Goal: Information Seeking & Learning: Understand process/instructions

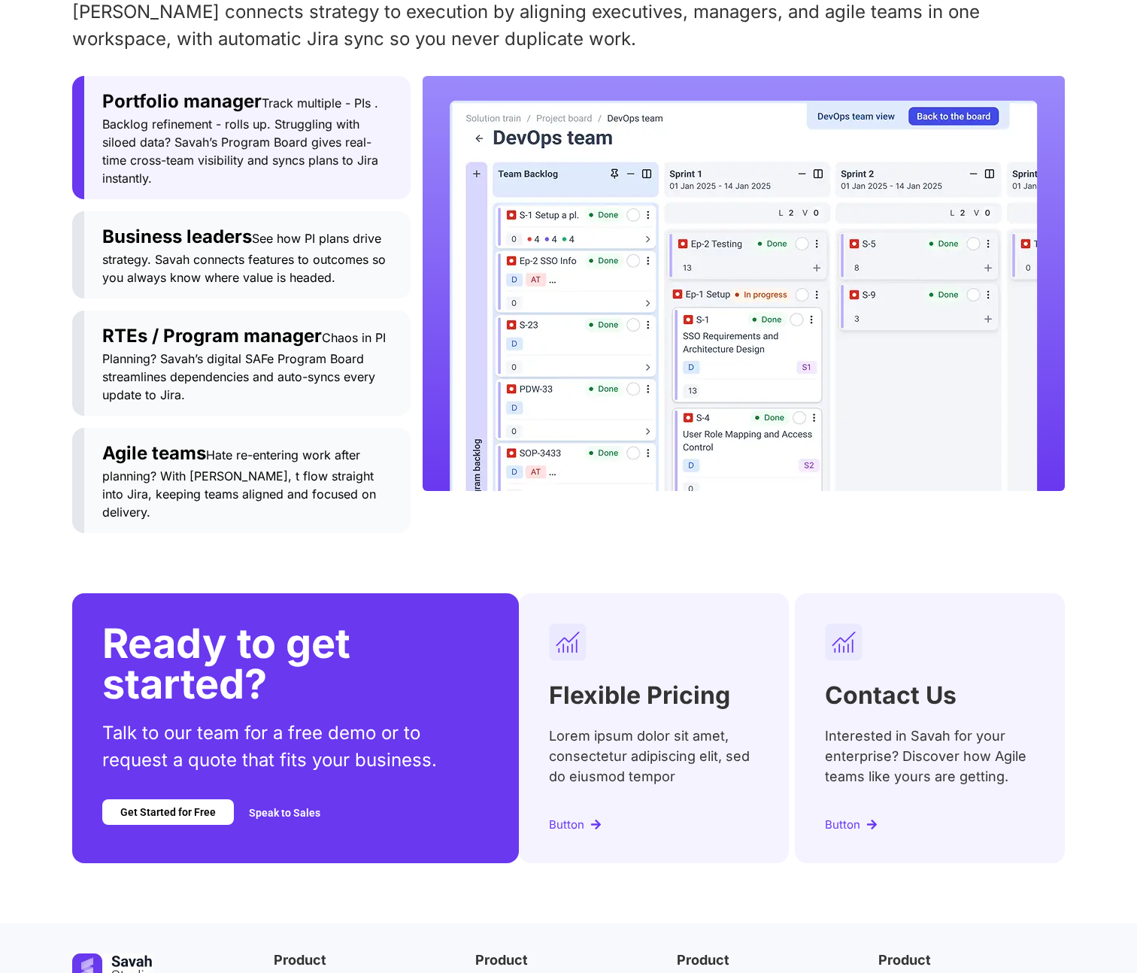
scroll to position [1787, 0]
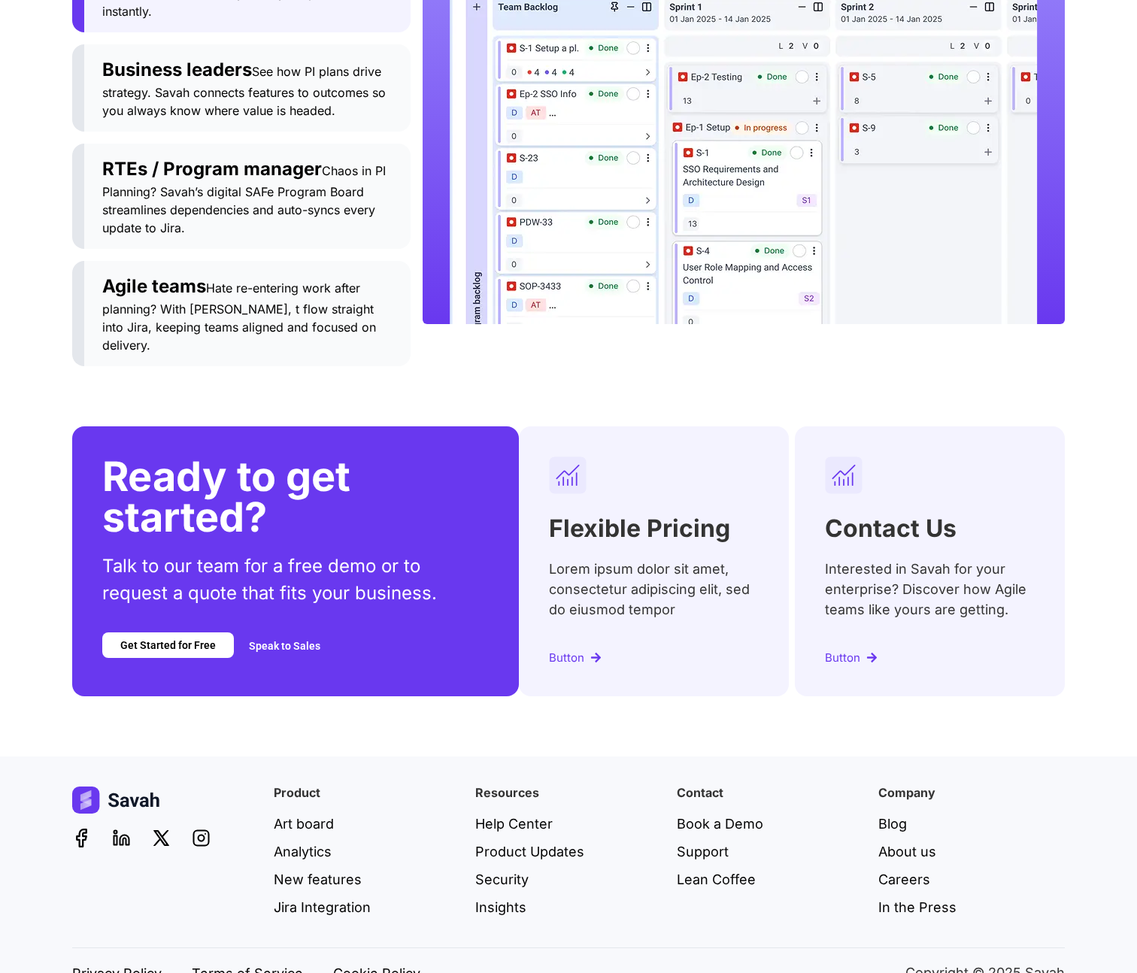
scroll to position [1758, 0]
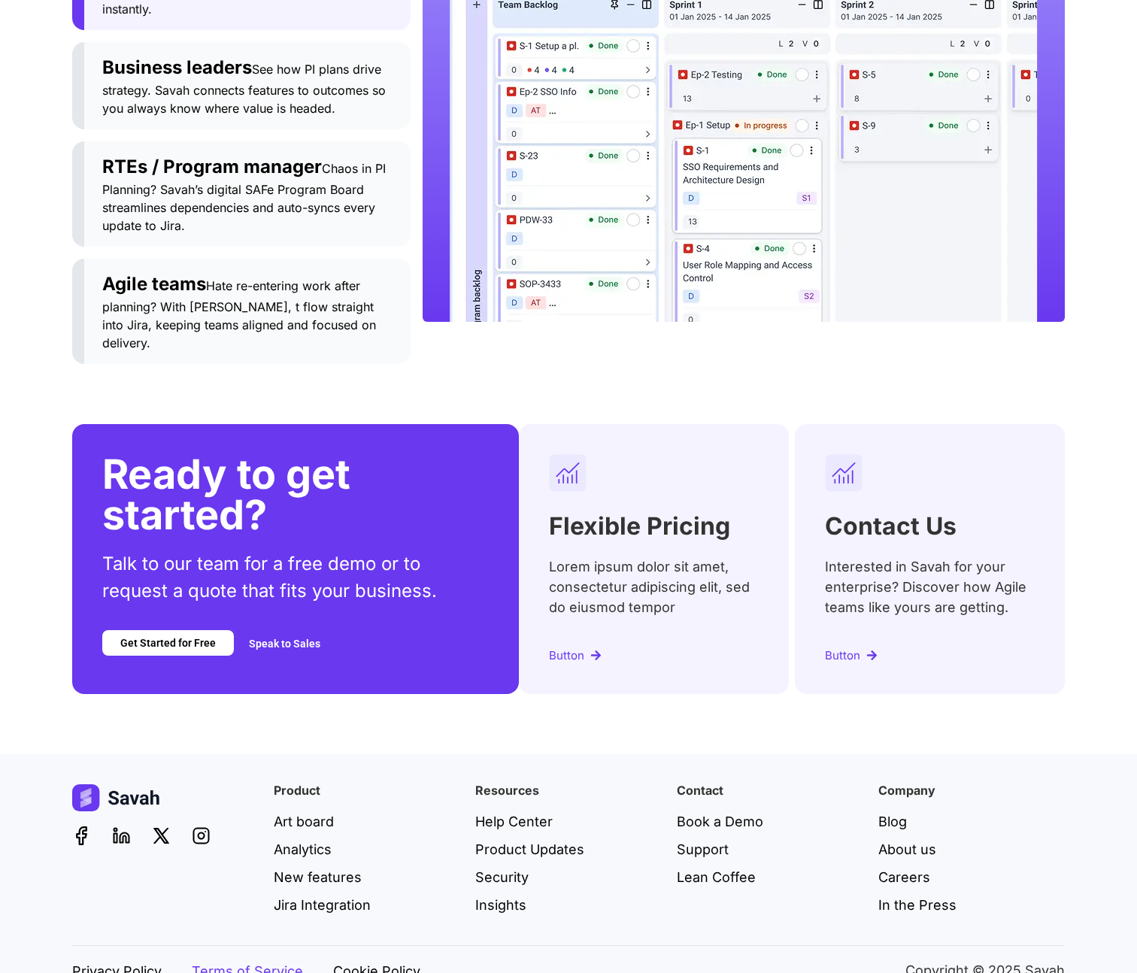
click at [260, 961] on span "Terms of Service" at bounding box center [247, 971] width 111 height 20
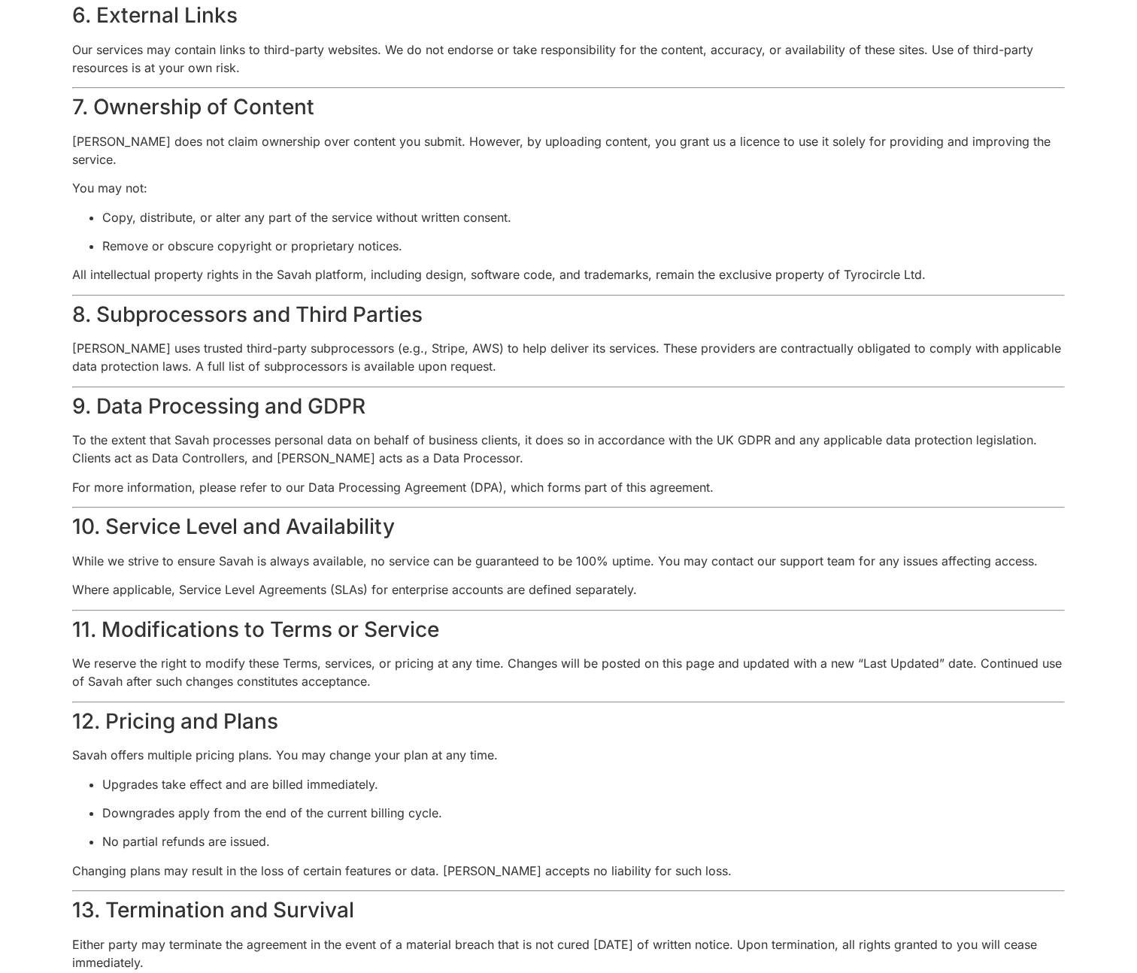
scroll to position [1129, 0]
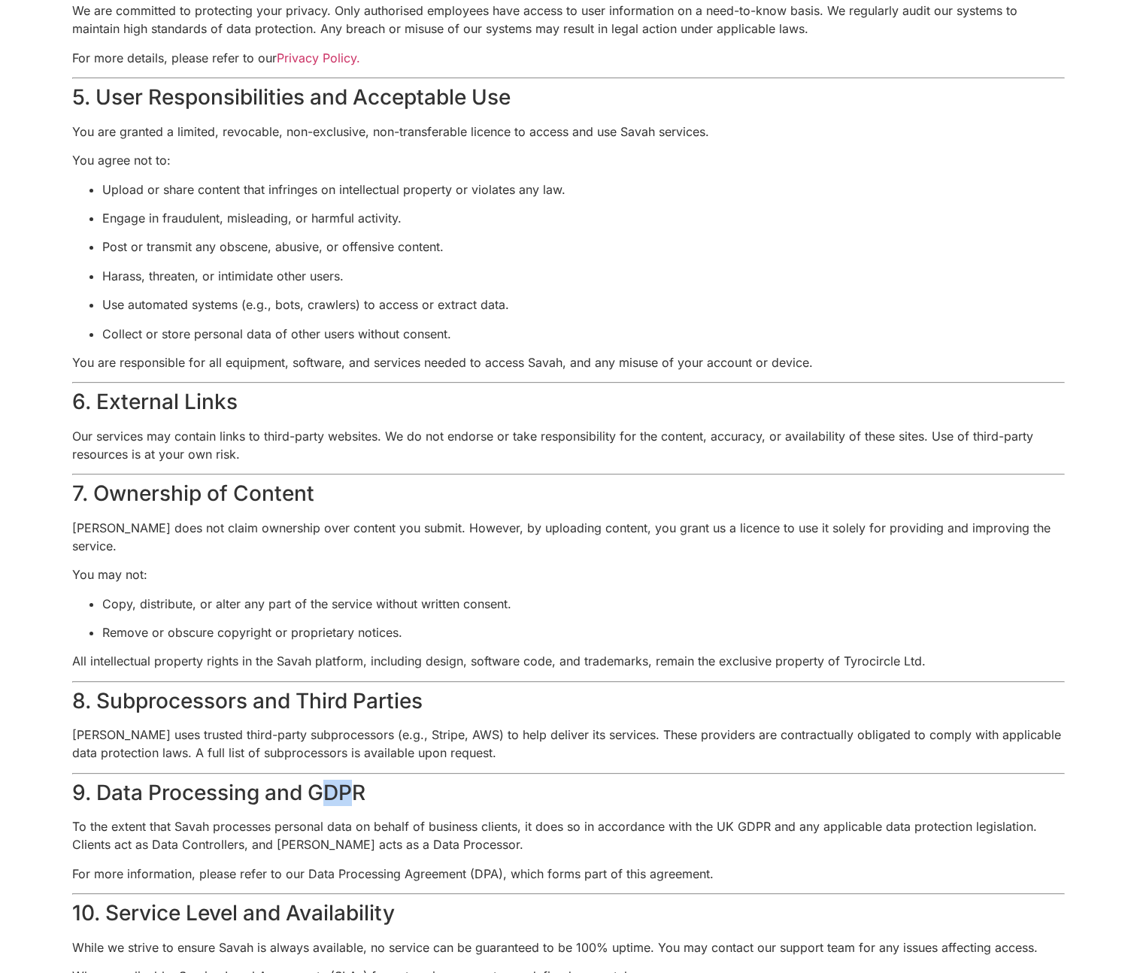
drag, startPoint x: 320, startPoint y: 784, endPoint x: 347, endPoint y: 786, distance: 27.2
click at [347, 786] on h3 "9. Data Processing and GDPR" at bounding box center [568, 794] width 993 height 26
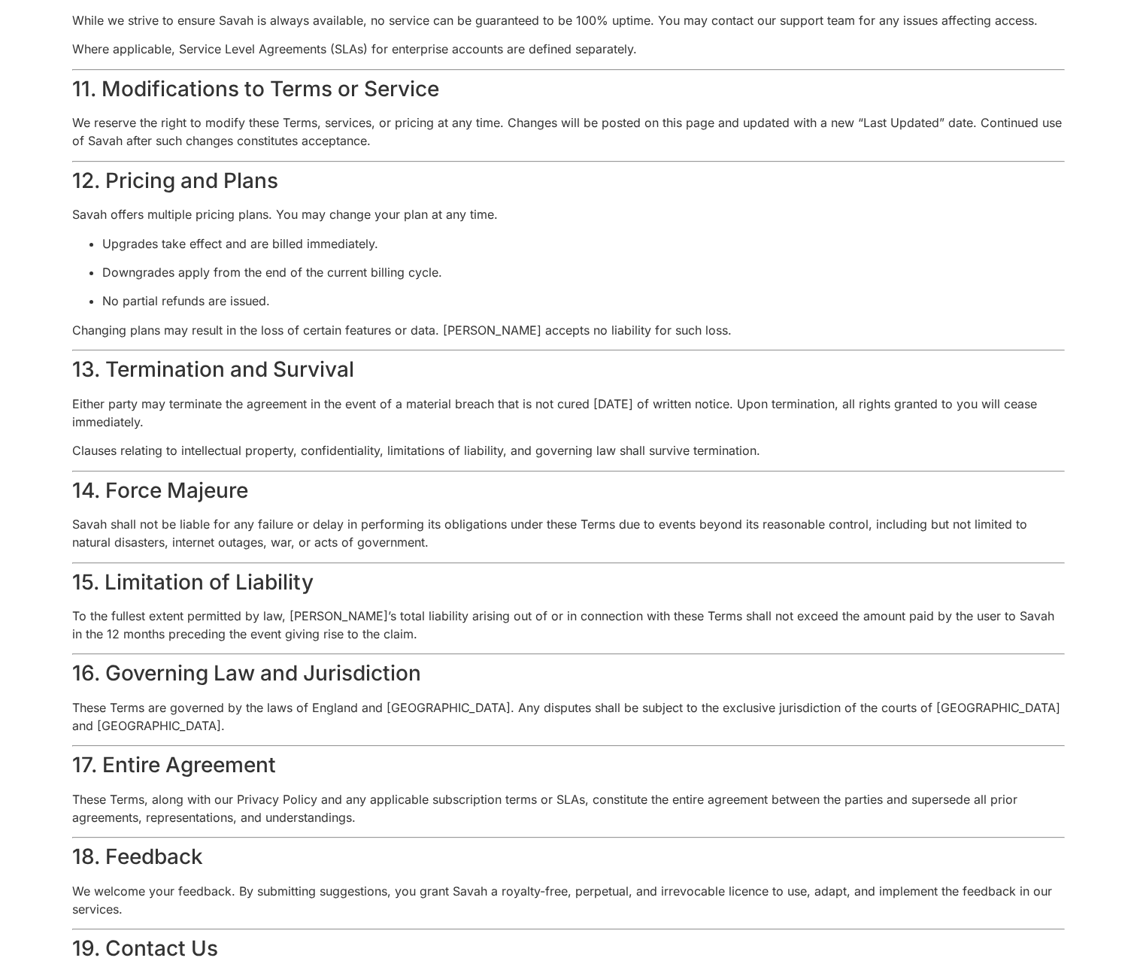
scroll to position [2414, 0]
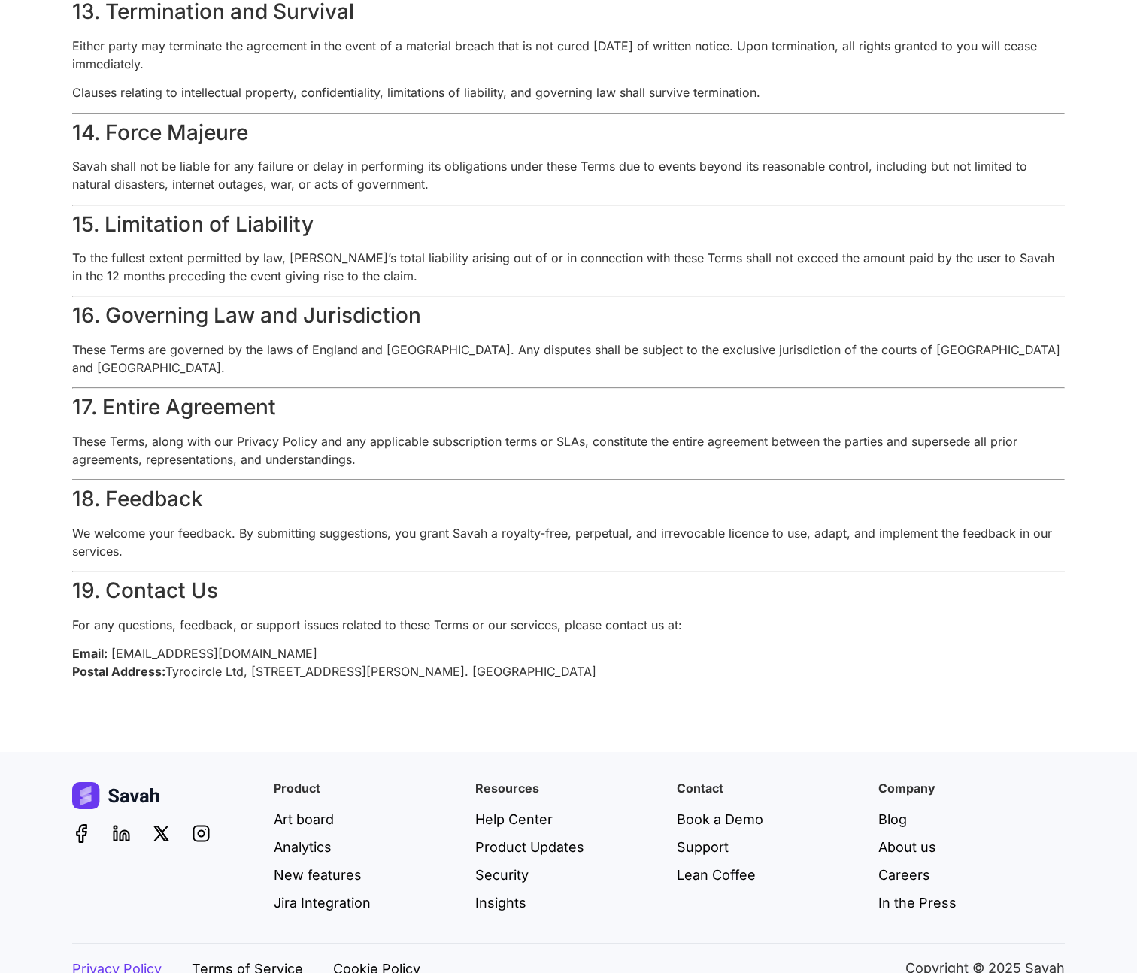
click at [133, 959] on span "Privacy Policy" at bounding box center [116, 969] width 89 height 20
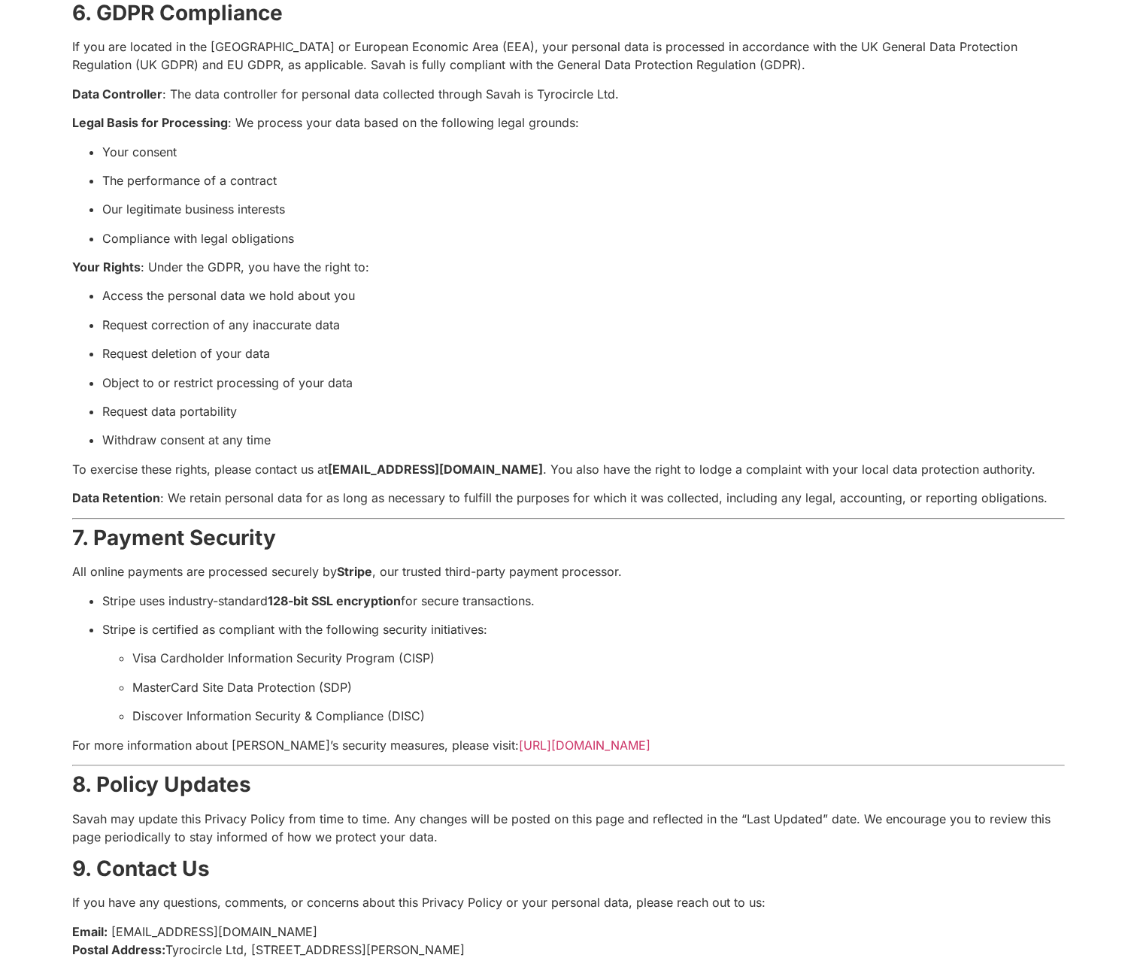
scroll to position [1869, 0]
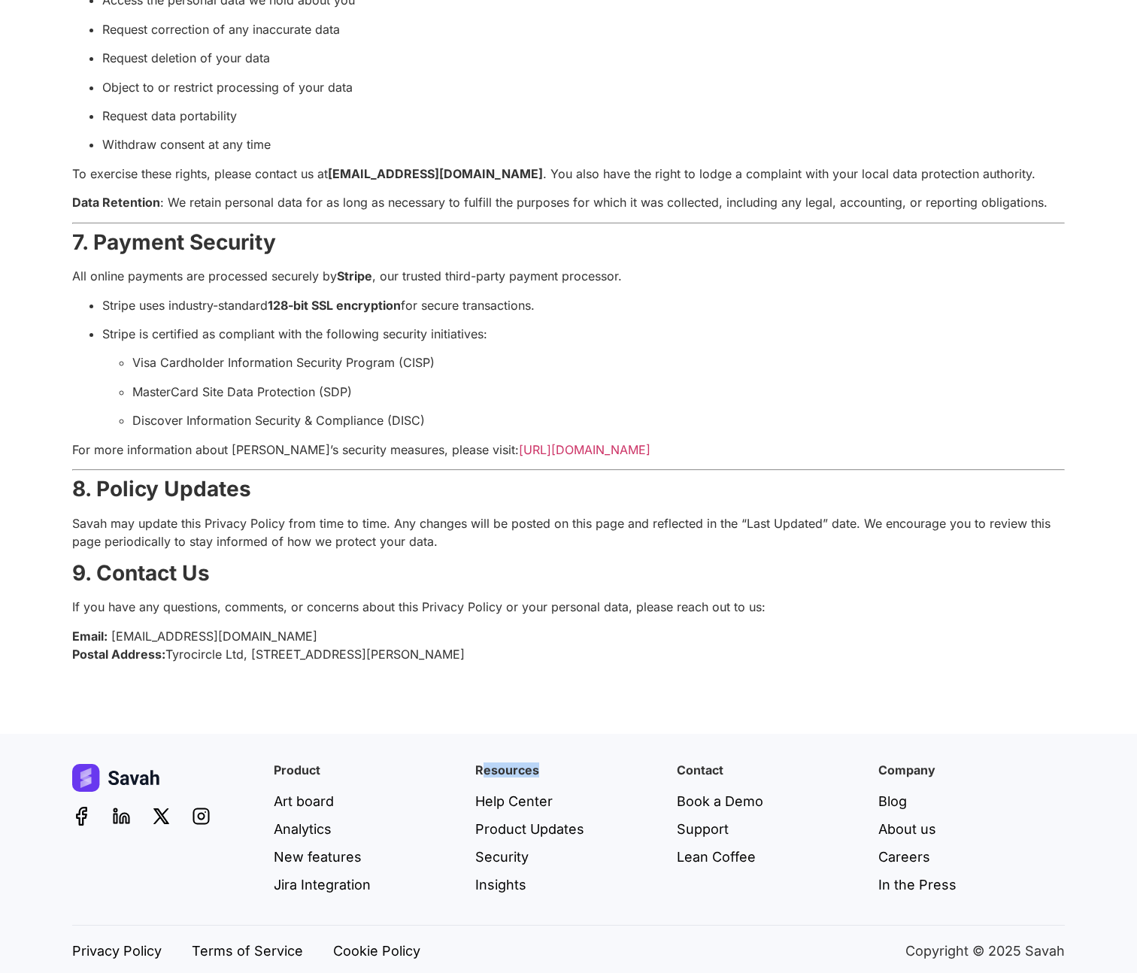
drag, startPoint x: 481, startPoint y: 748, endPoint x: 553, endPoint y: 758, distance: 72.8
click at [553, 764] on div "Resources Help Center Product Updates Security Insights" at bounding box center [568, 829] width 186 height 131
